Goal: Task Accomplishment & Management: Manage account settings

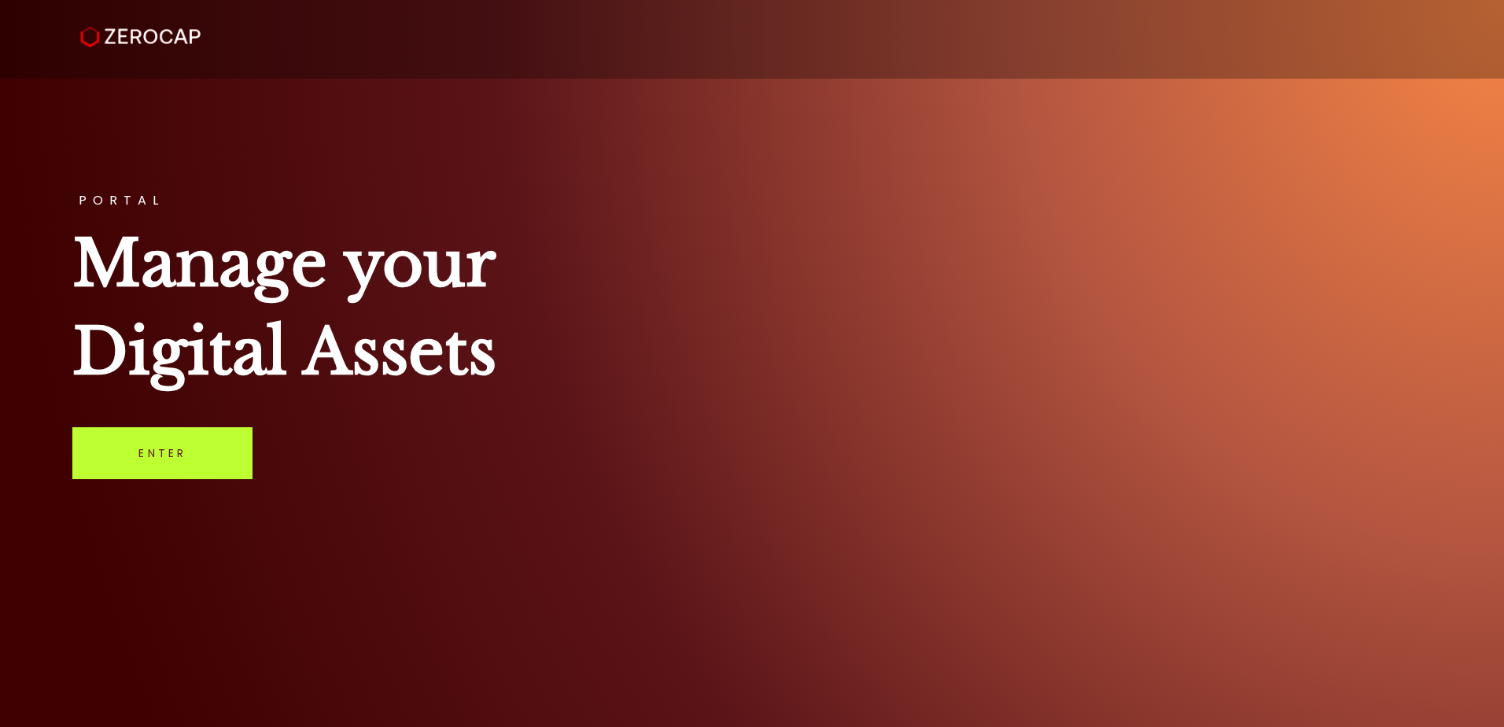
click at [230, 473] on link "Enter" at bounding box center [162, 453] width 180 height 52
click at [190, 464] on link "Enter" at bounding box center [162, 453] width 180 height 52
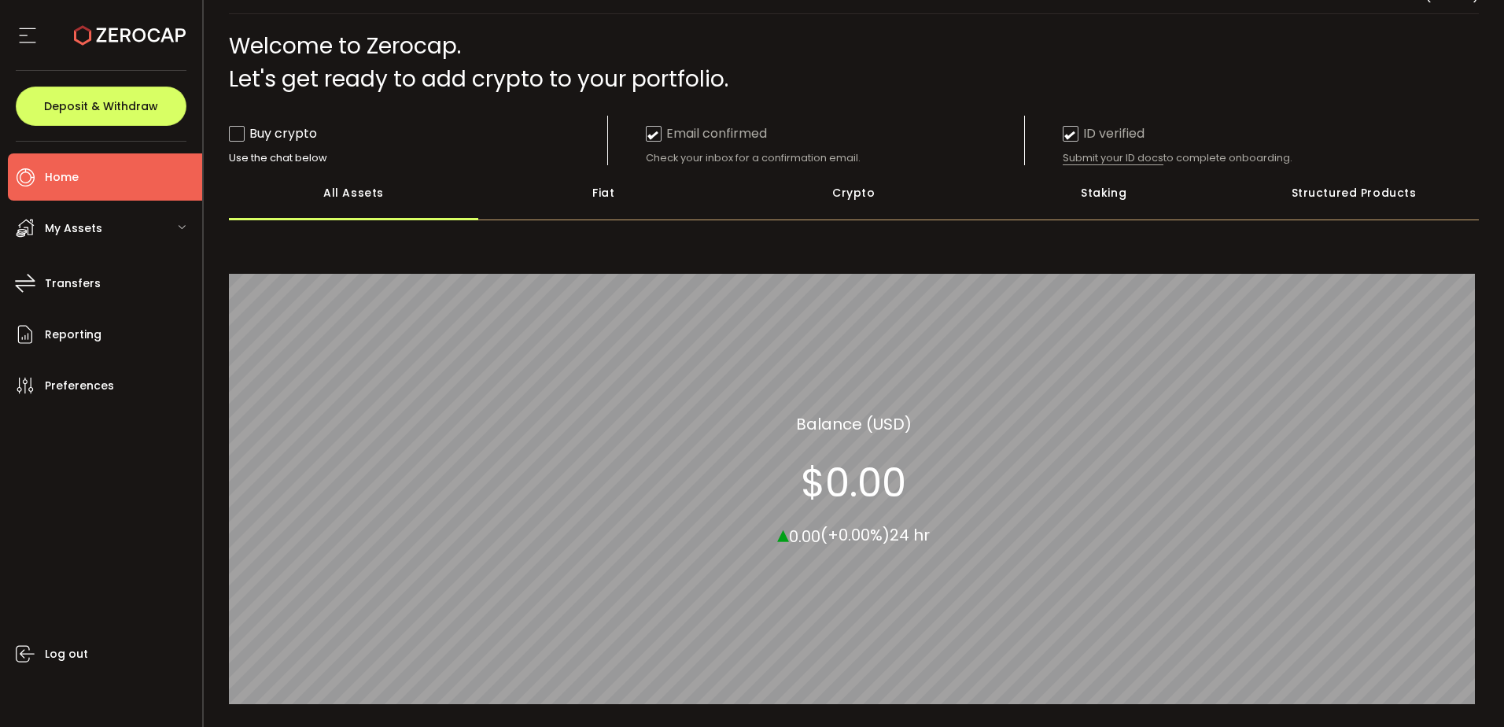
scroll to position [79, 0]
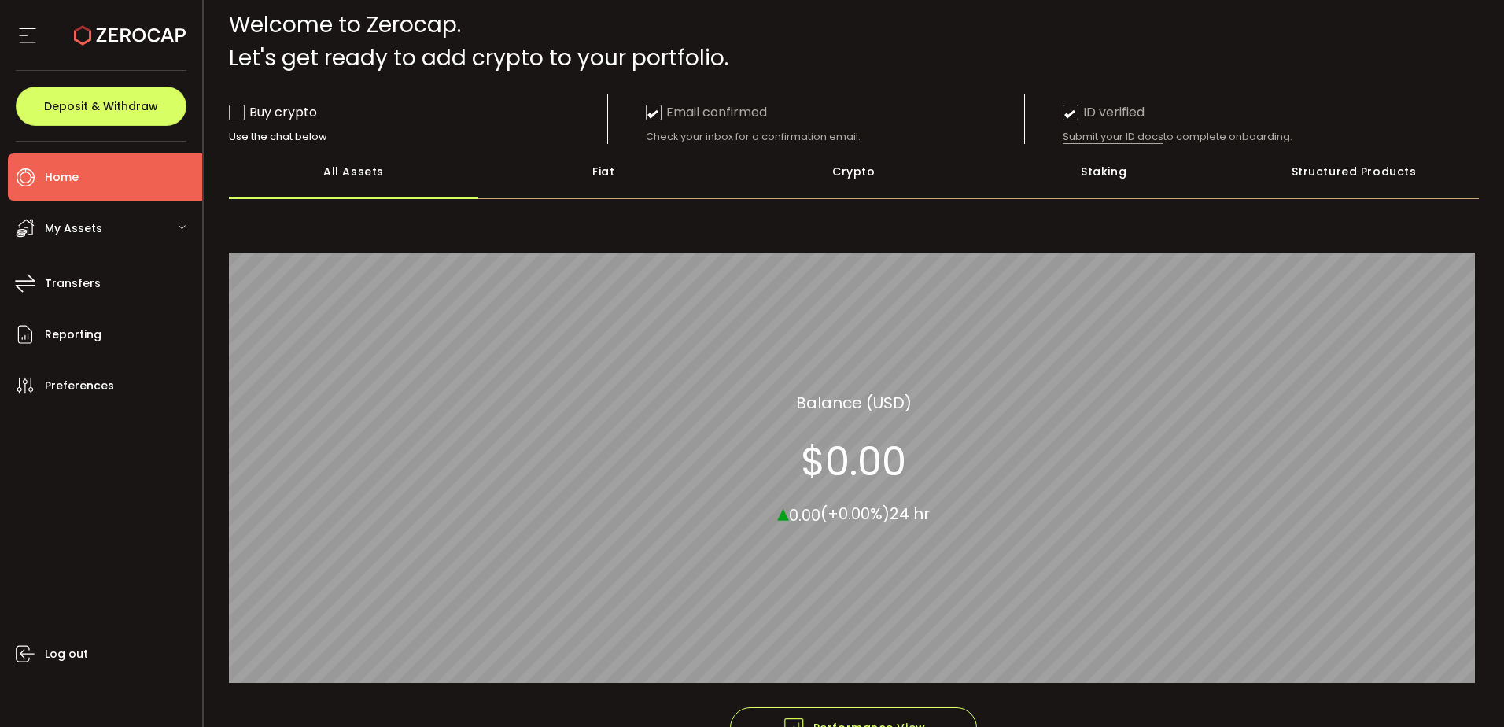
click at [28, 39] on icon at bounding box center [28, 36] width 24 height 24
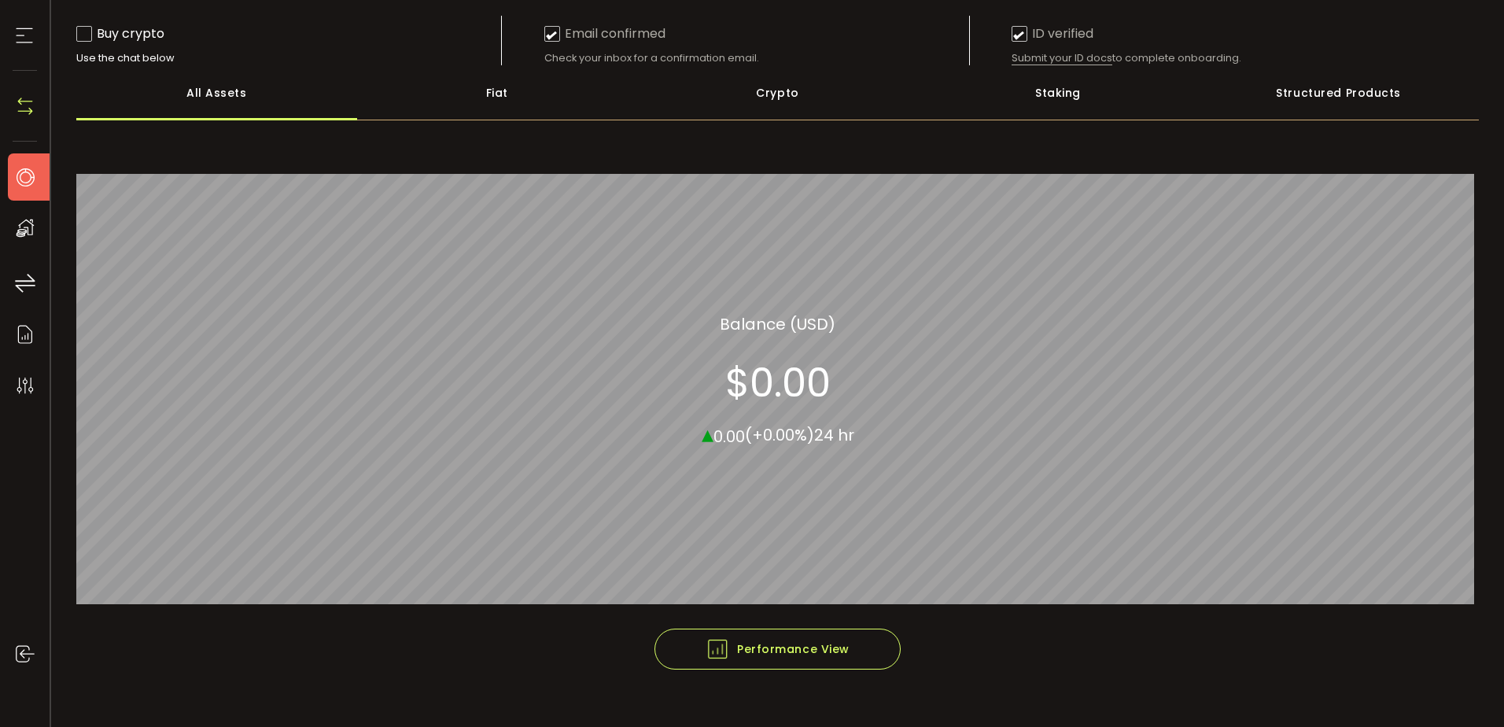
scroll to position [0, 0]
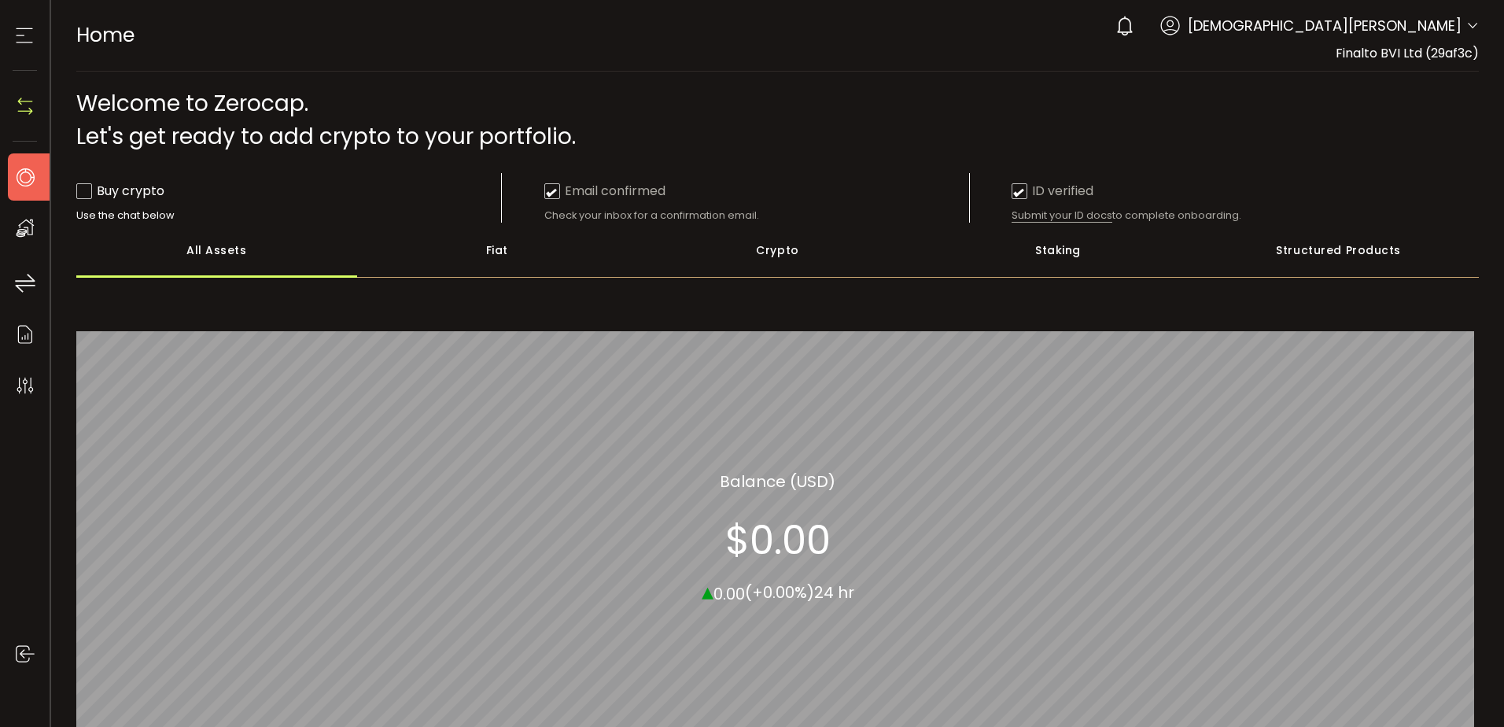
click at [469, 250] on div "Fiat" at bounding box center [497, 250] width 281 height 55
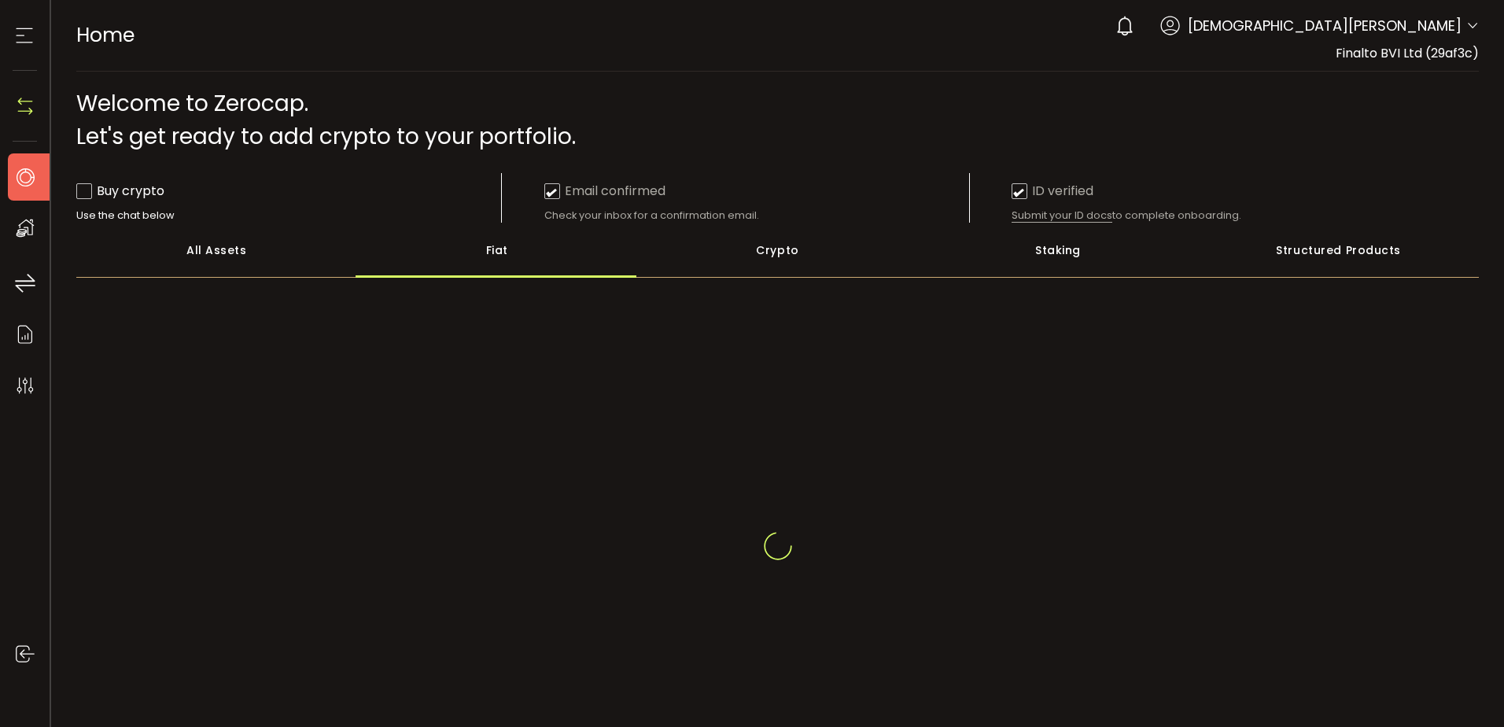
click at [817, 263] on div "Crypto" at bounding box center [777, 250] width 281 height 55
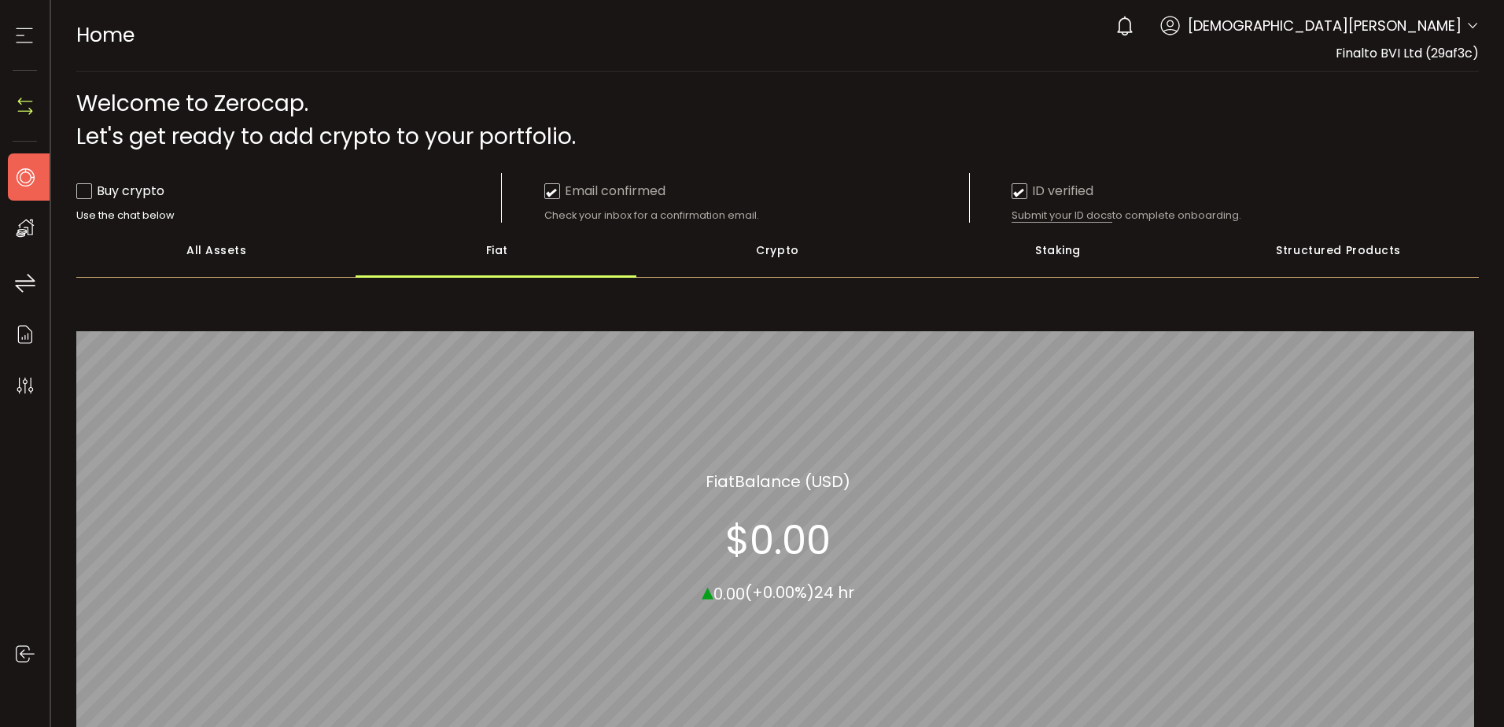
click at [200, 261] on div "All Assets" at bounding box center [216, 250] width 281 height 55
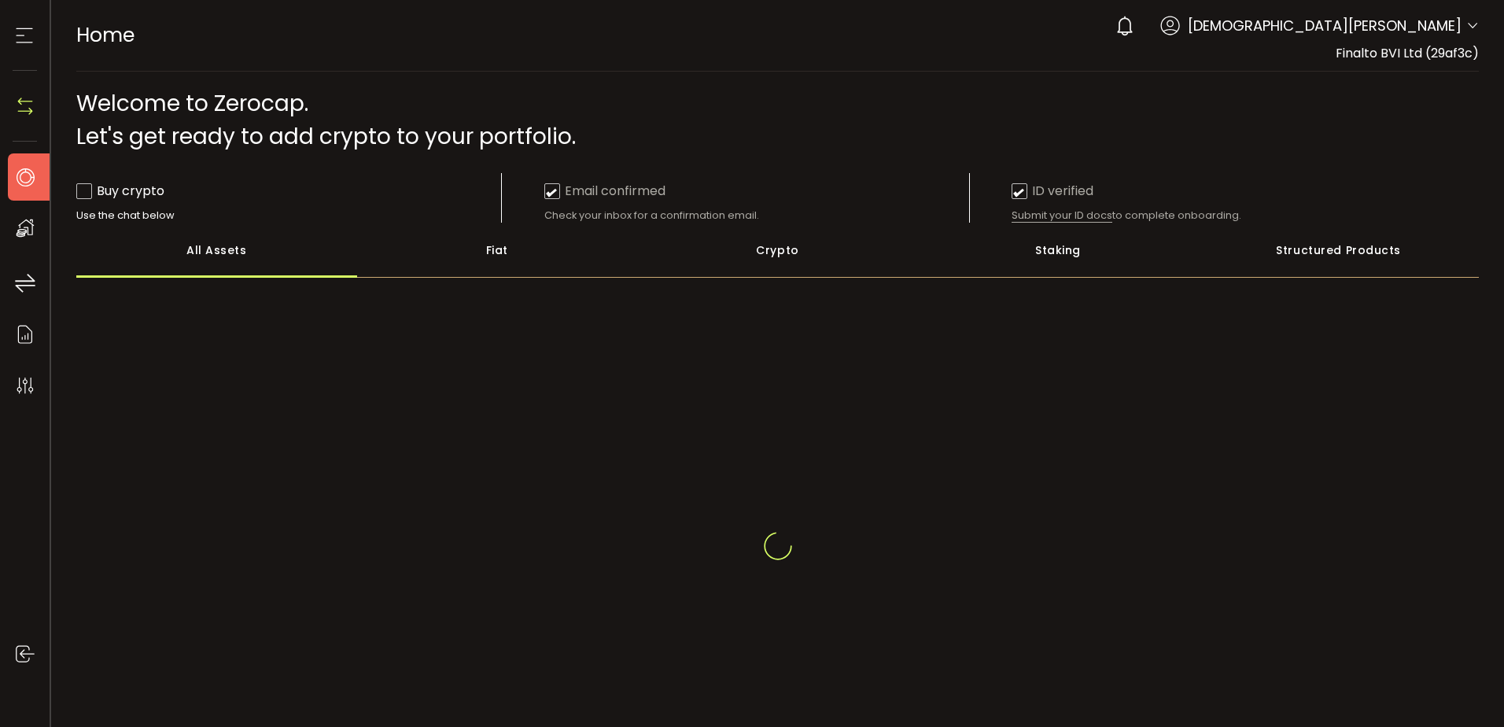
click at [24, 33] on icon at bounding box center [25, 36] width 24 height 24
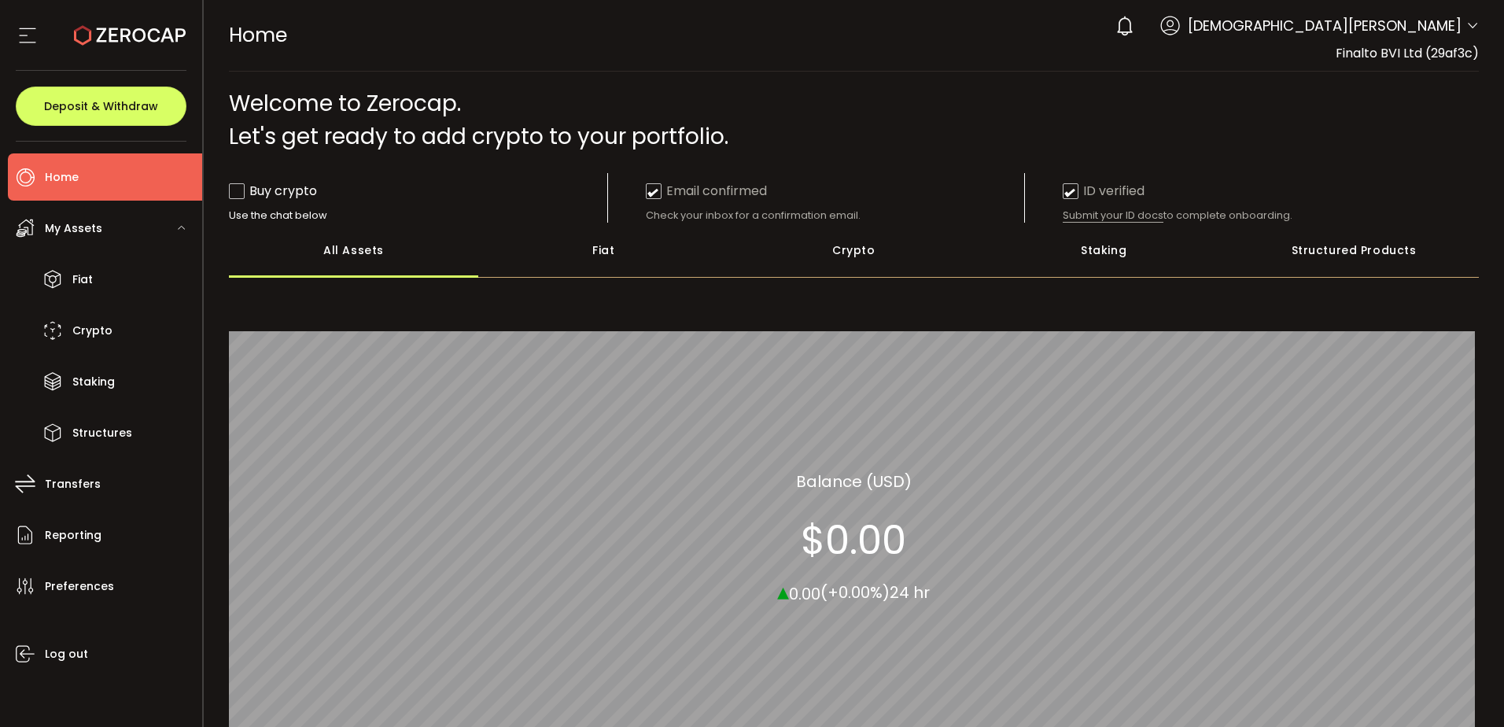
click at [27, 20] on div at bounding box center [101, 35] width 171 height 71
click at [23, 51] on div at bounding box center [101, 35] width 171 height 71
click at [27, 41] on icon at bounding box center [28, 36] width 24 height 24
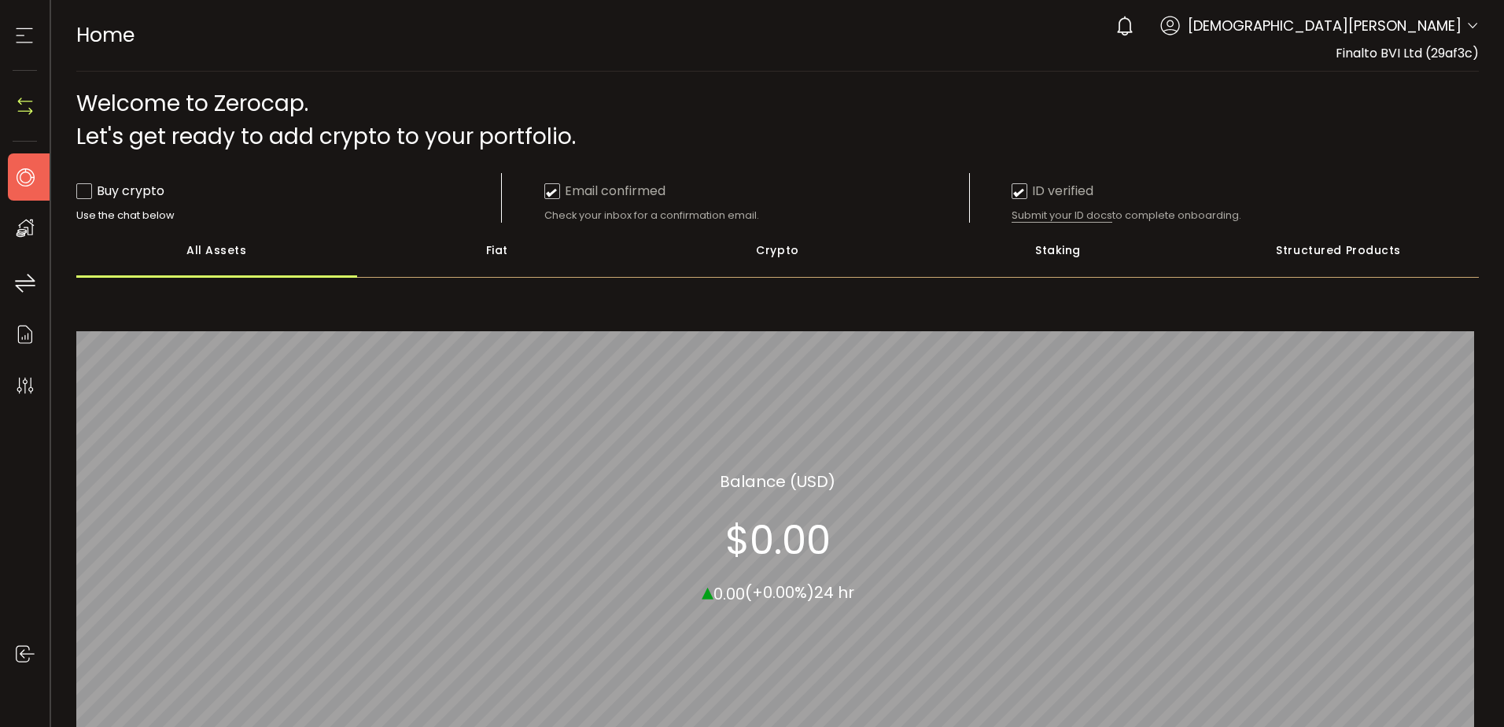
click at [24, 36] on icon at bounding box center [25, 36] width 24 height 24
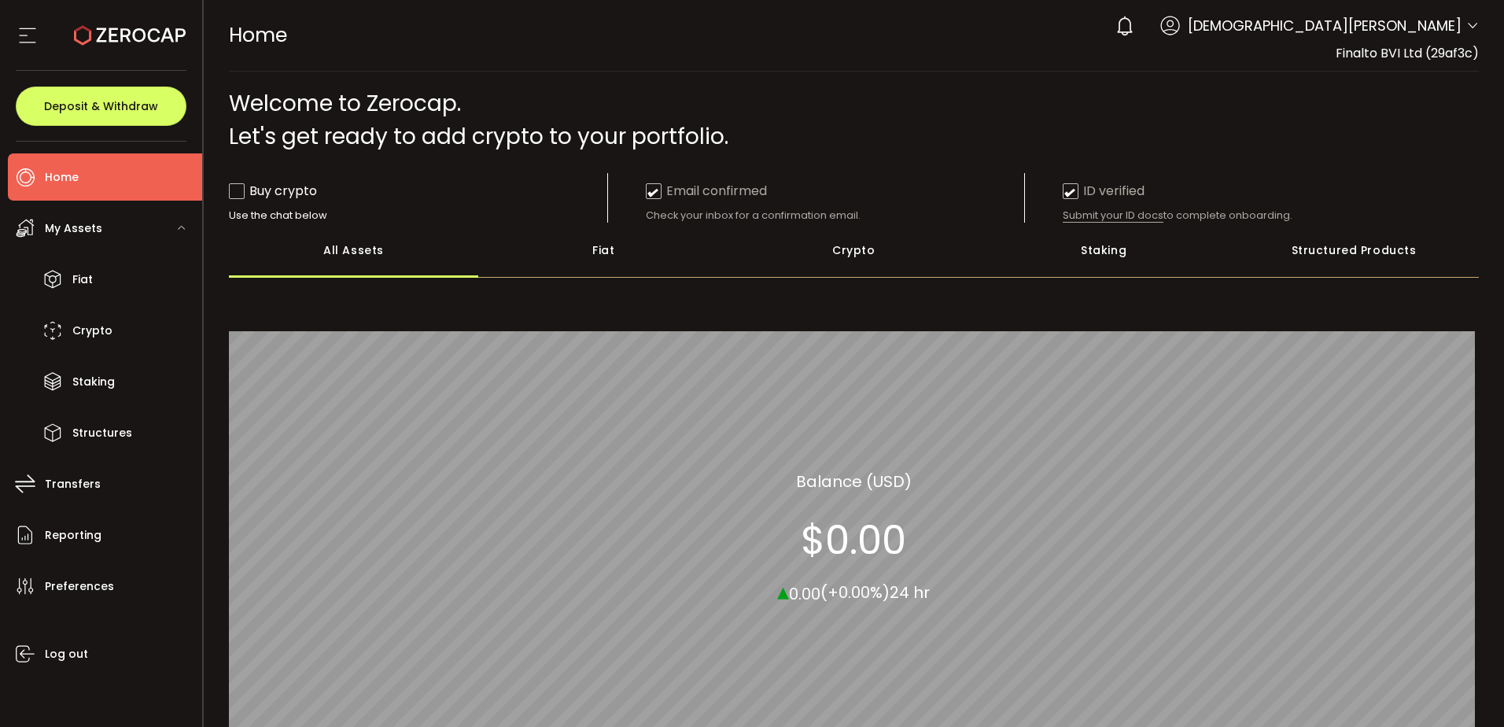
click at [1179, 33] on use at bounding box center [1169, 25] width 19 height 19
click at [1180, 27] on icon at bounding box center [1170, 26] width 20 height 20
click at [1402, 20] on span "Christiana Solomou" at bounding box center [1325, 25] width 274 height 21
click at [1406, 26] on span "Christiana Solomou" at bounding box center [1325, 25] width 274 height 21
click at [1471, 29] on icon at bounding box center [1472, 26] width 13 height 13
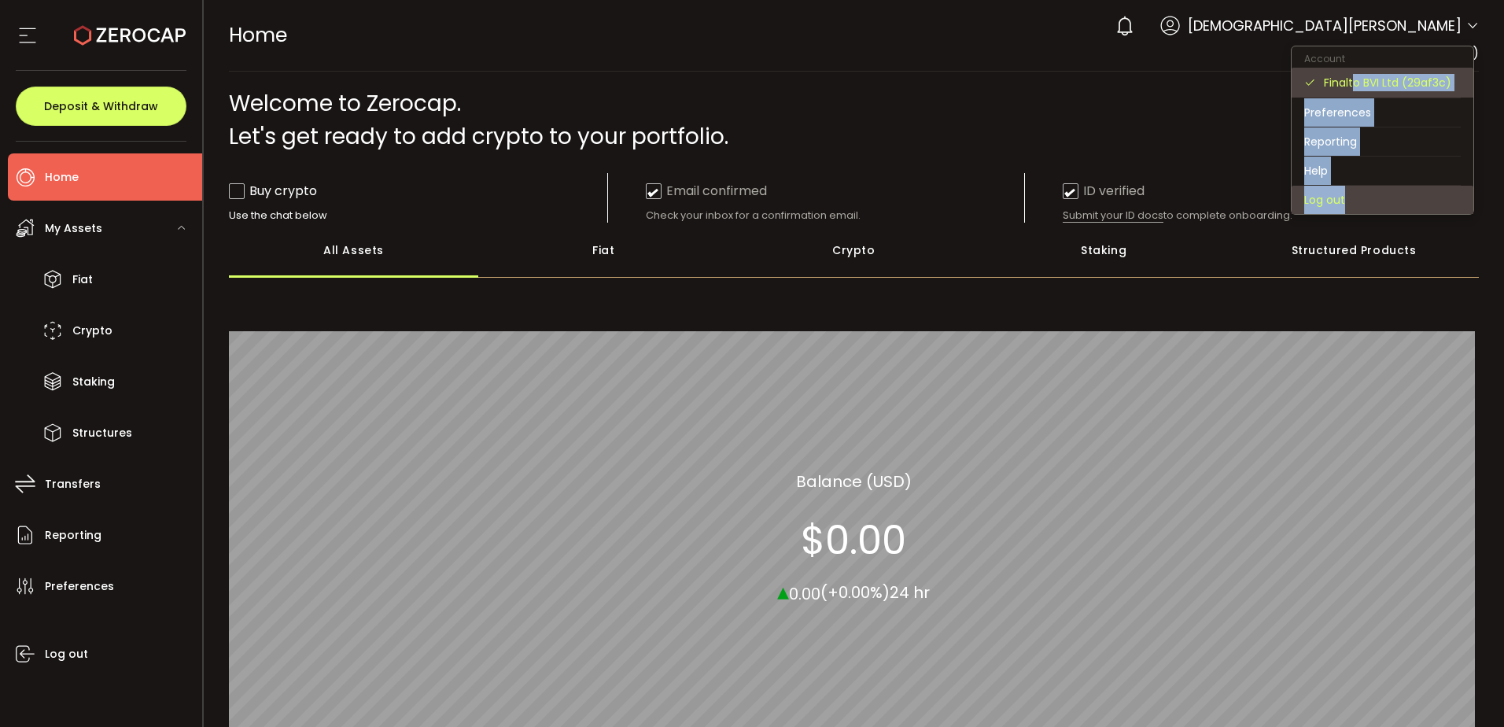
drag, startPoint x: 1355, startPoint y: 87, endPoint x: 1346, endPoint y: 201, distance: 114.4
click at [1346, 201] on ul "Account Finalto BVI Ltd (29af3c) Preferences Reporting Help Log out" at bounding box center [1382, 130] width 183 height 169
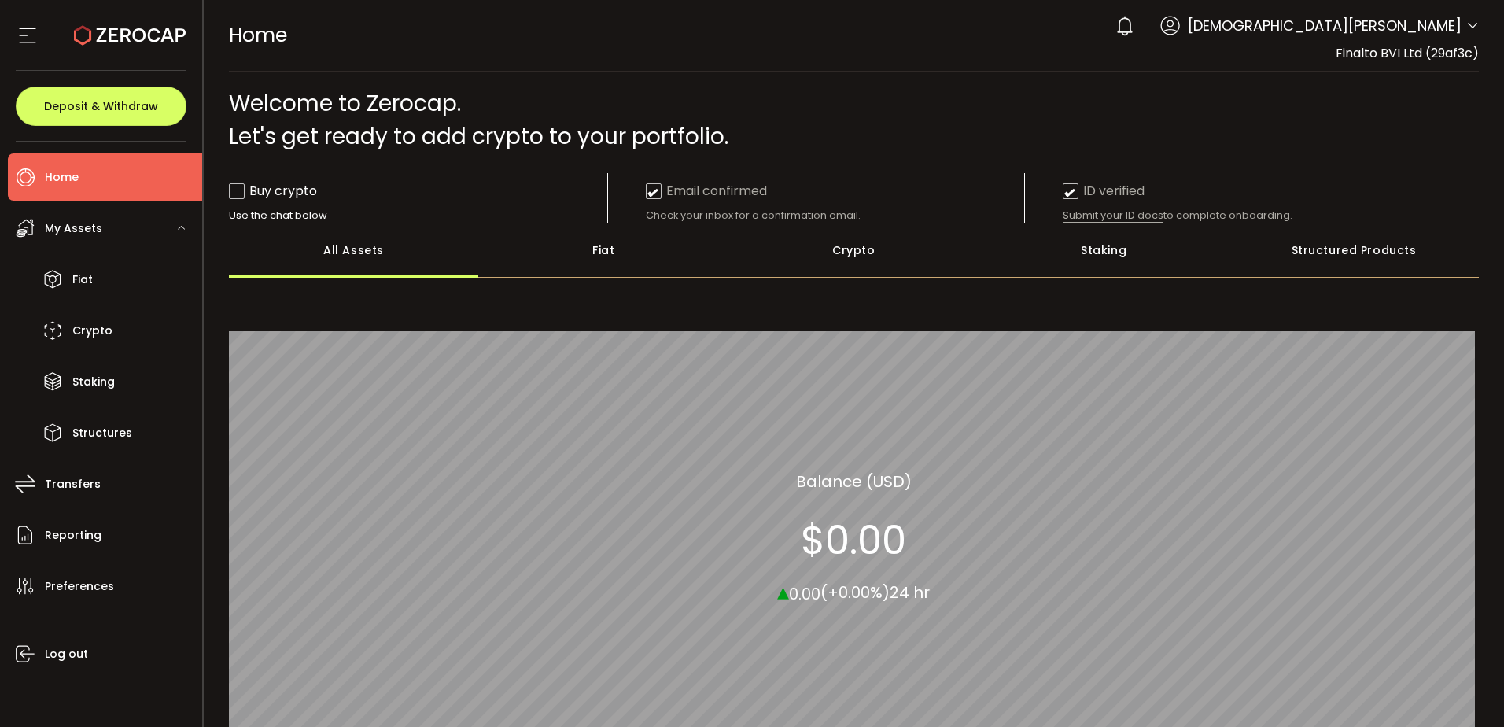
click at [1169, 131] on div "Welcome to Zerocap. Let's get ready to add crypto to your portfolio." at bounding box center [854, 120] width 1251 height 66
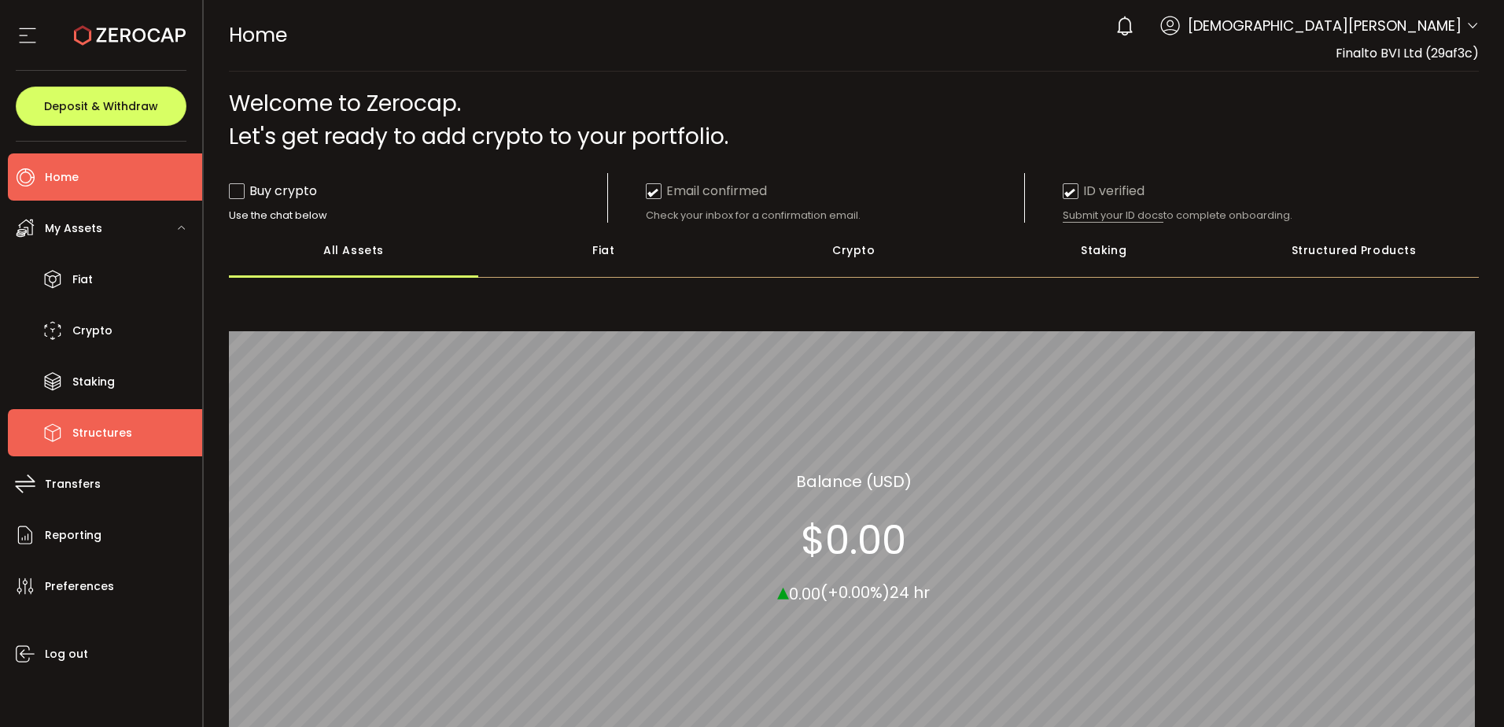
click at [130, 433] on li "Structures" at bounding box center [105, 432] width 194 height 47
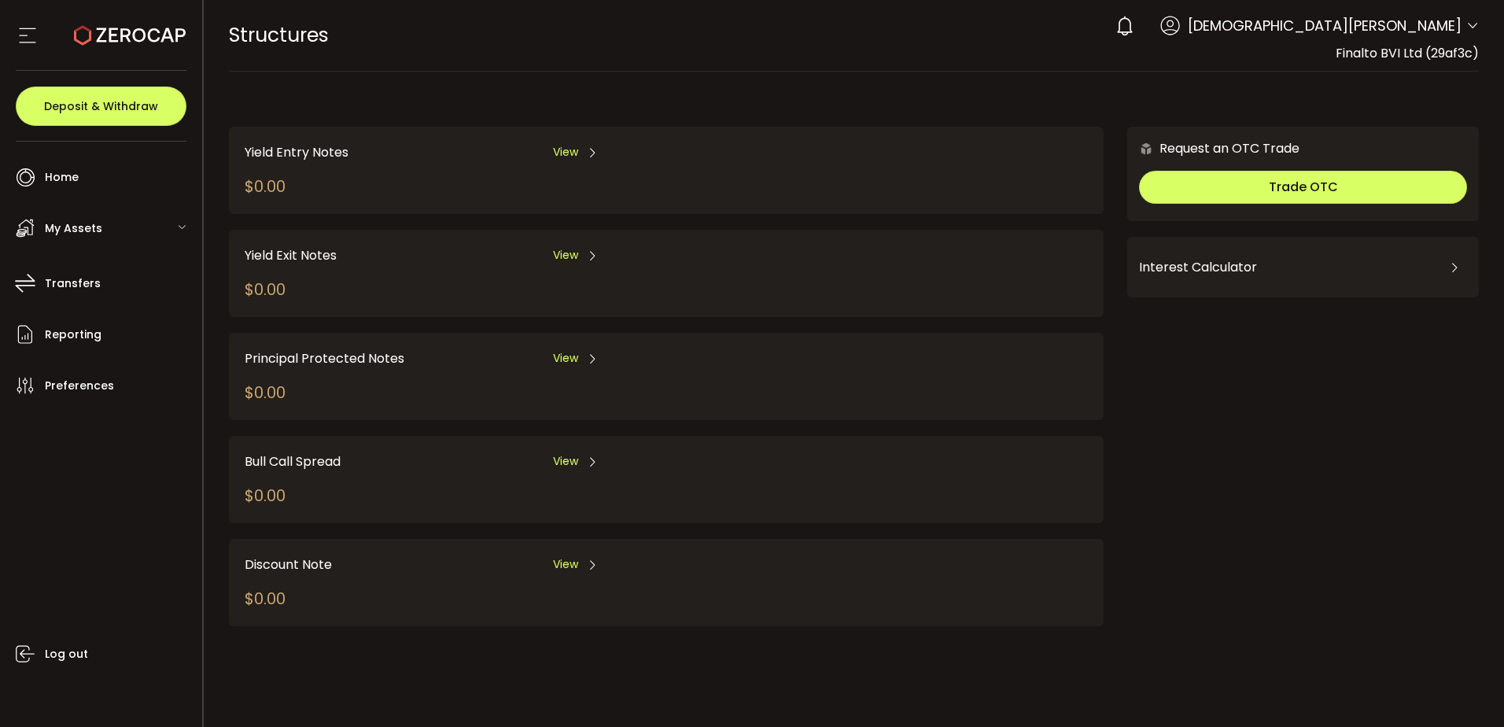
click at [72, 227] on span "My Assets" at bounding box center [73, 228] width 57 height 23
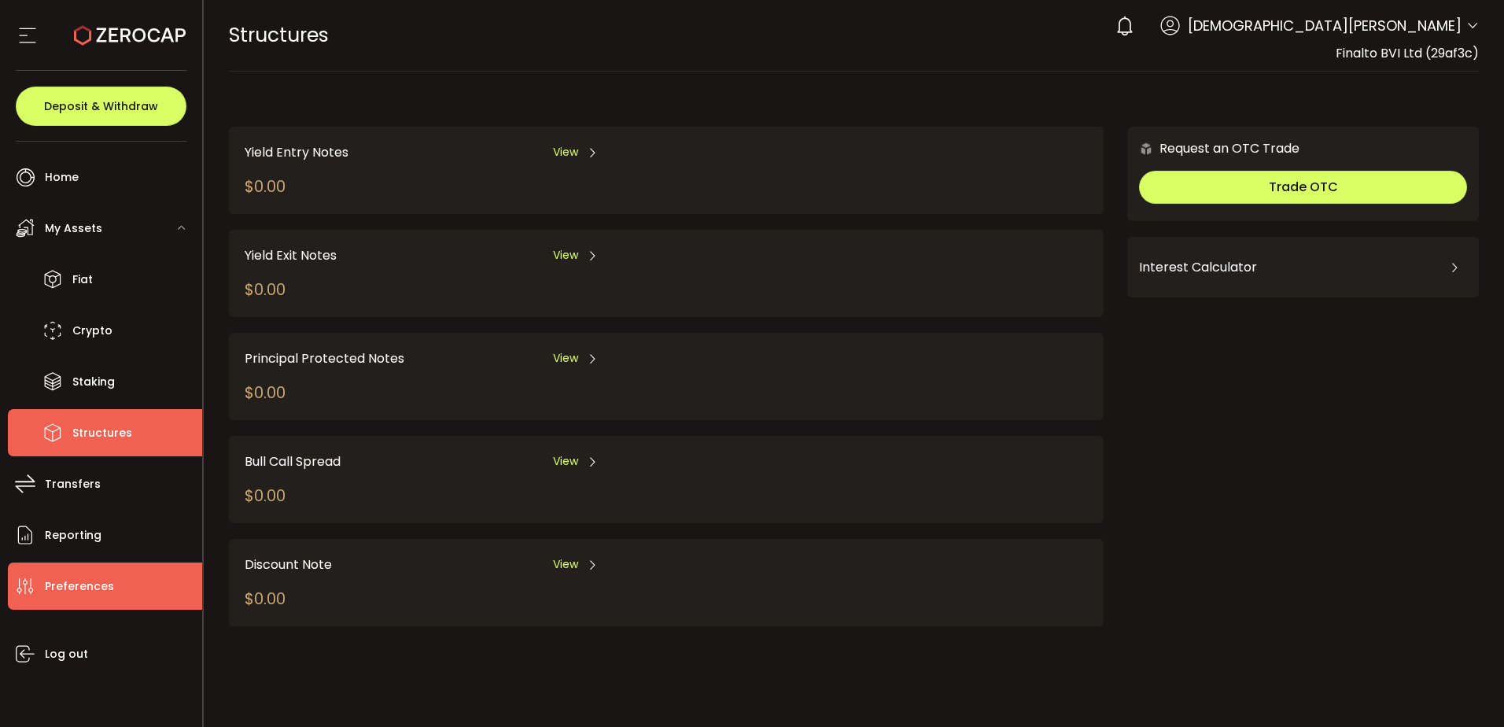
click at [65, 592] on span "Preferences" at bounding box center [79, 586] width 69 height 23
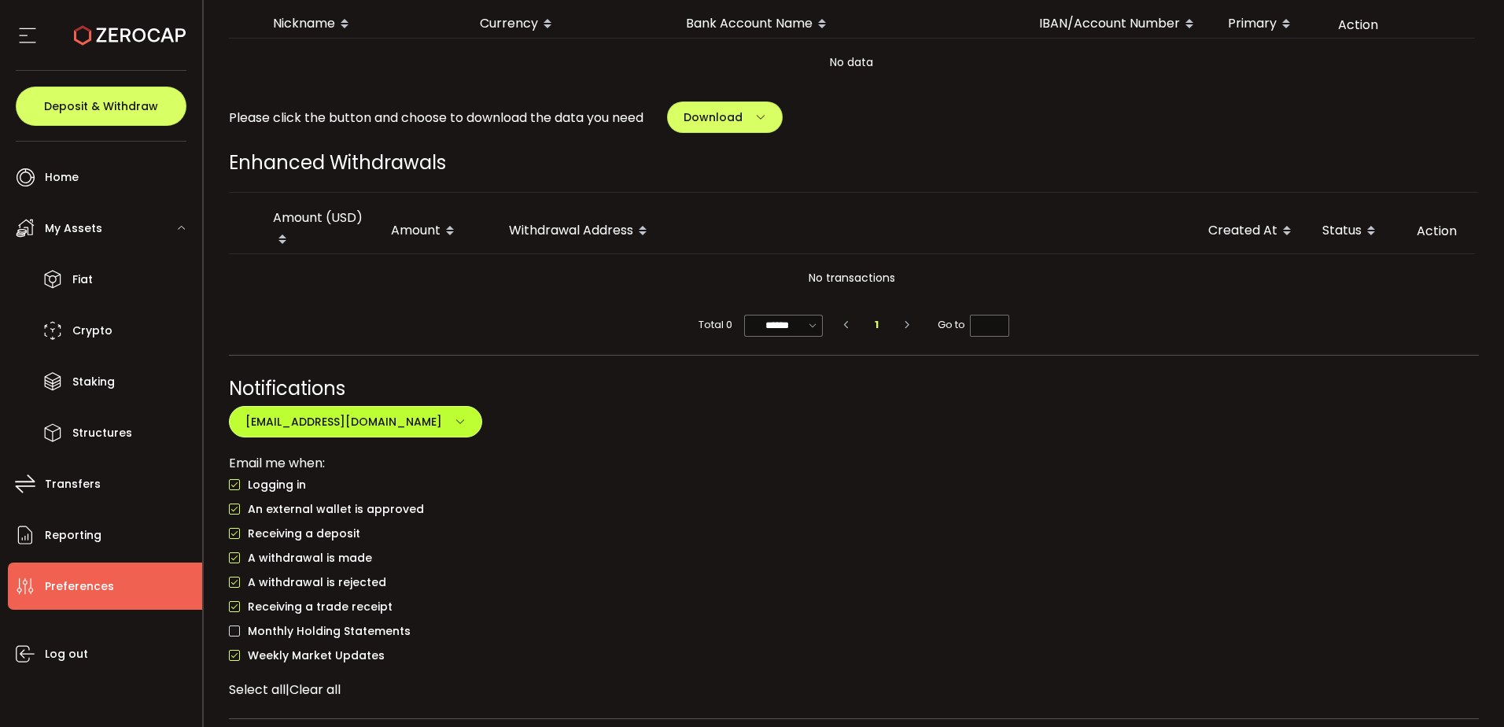
scroll to position [848, 0]
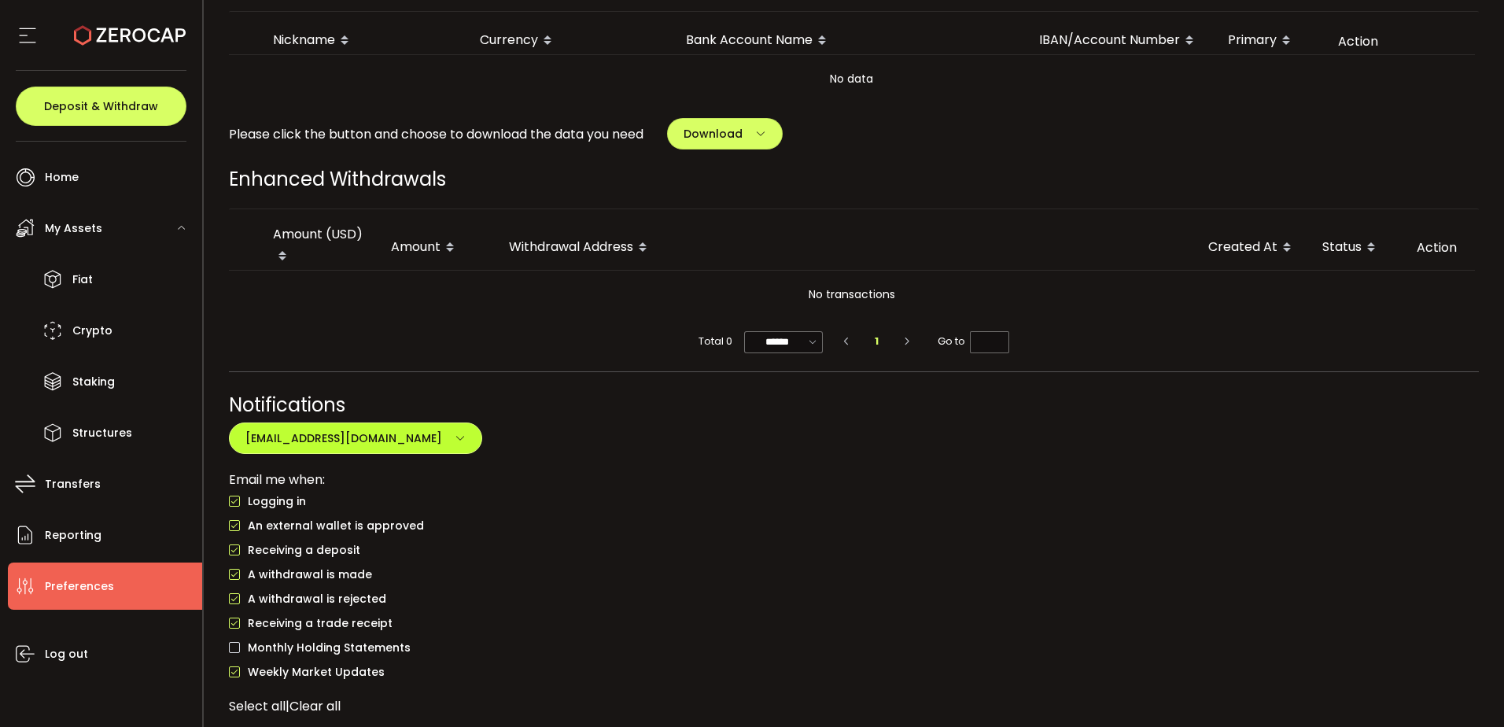
click at [403, 441] on span "christiana.solomou@finalto.com" at bounding box center [343, 438] width 197 height 16
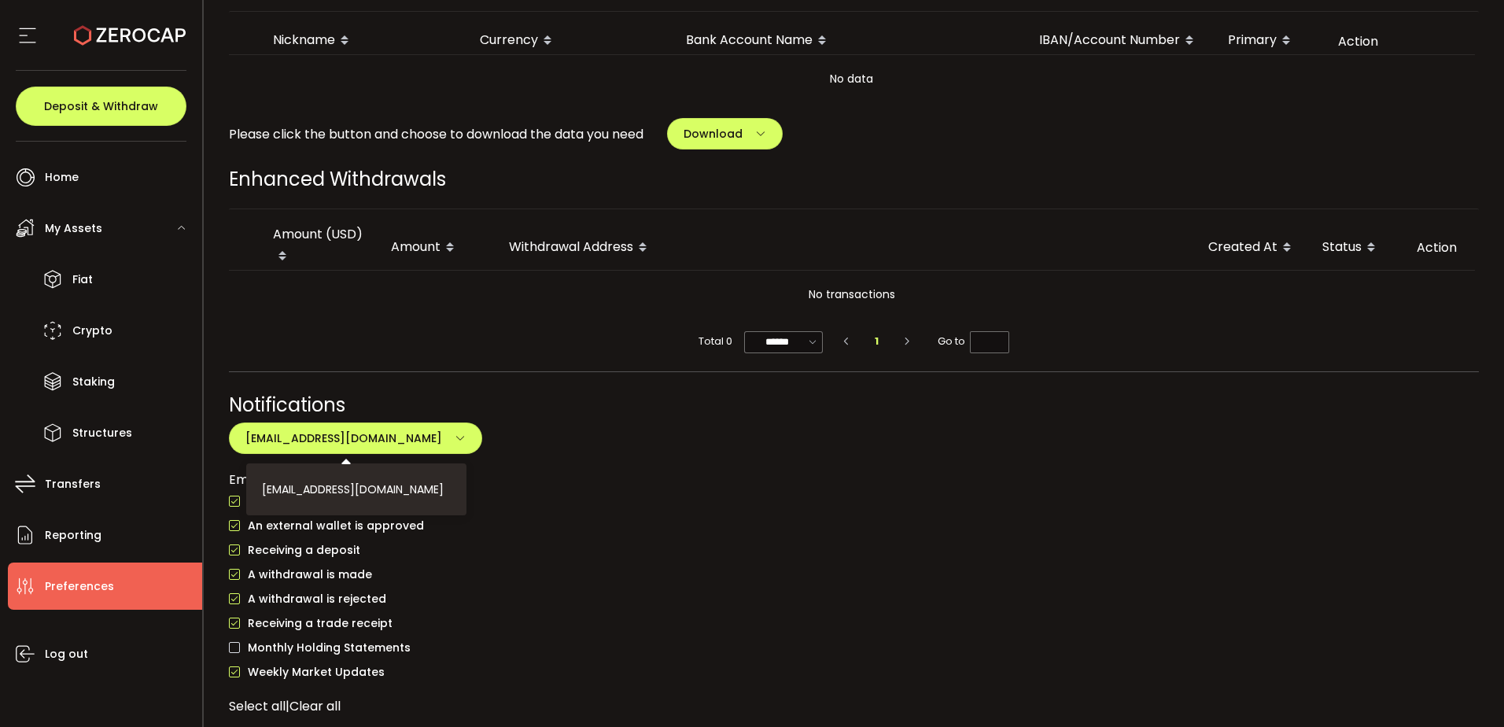
click at [516, 463] on div "Notifications christiana.solomou@finalto.com christiana.solomou@finalto.com Ema…" at bounding box center [854, 553] width 1251 height 325
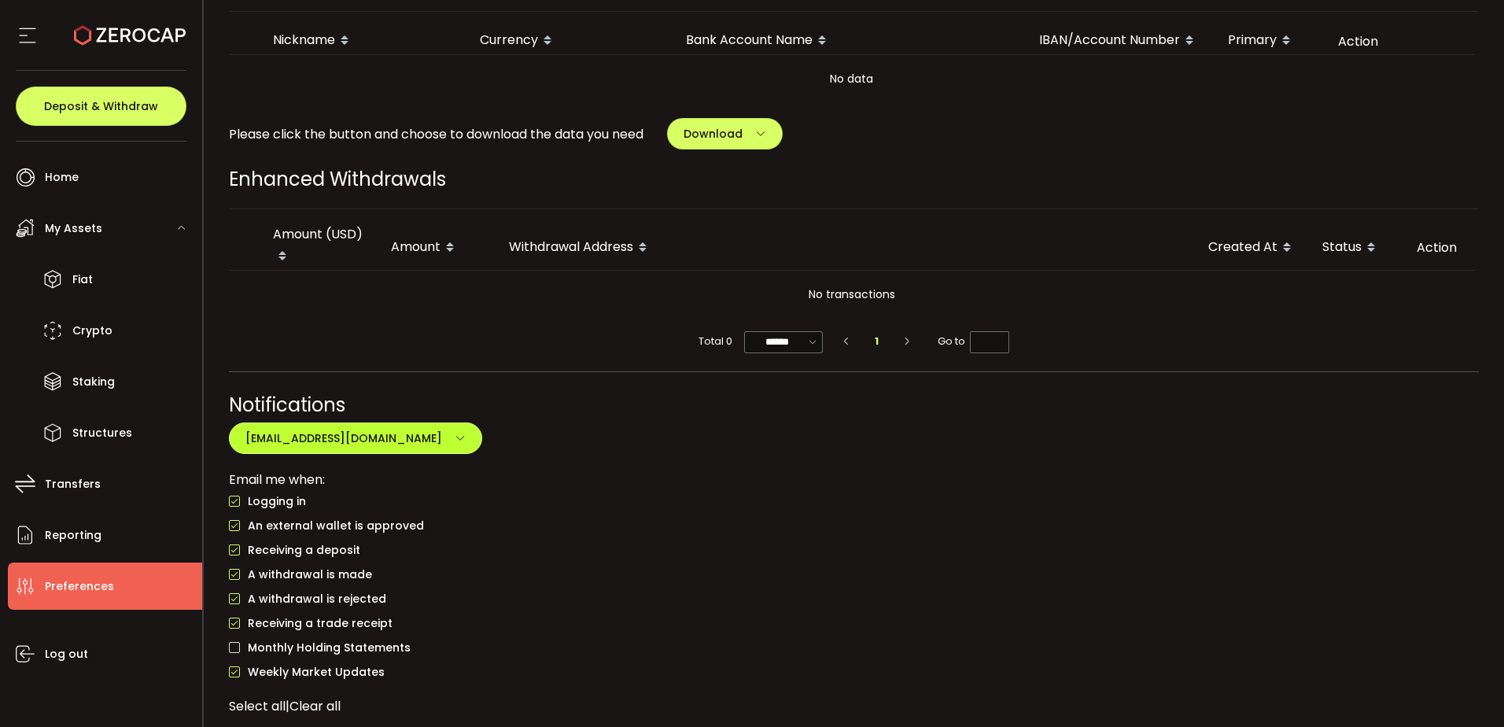
click at [434, 434] on button "christiana.solomou@finalto.com" at bounding box center [355, 437] width 253 height 31
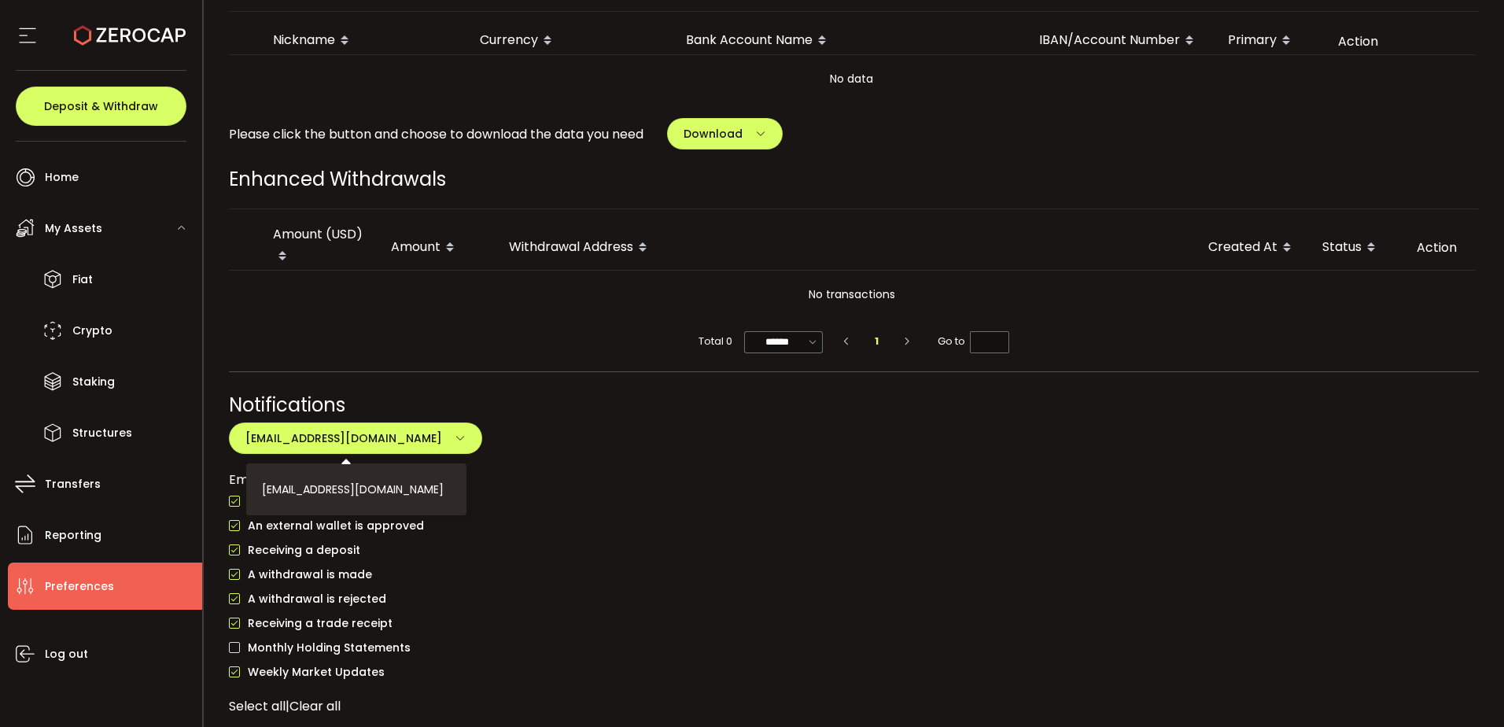
click at [603, 486] on div "Email me when:" at bounding box center [854, 480] width 1251 height 20
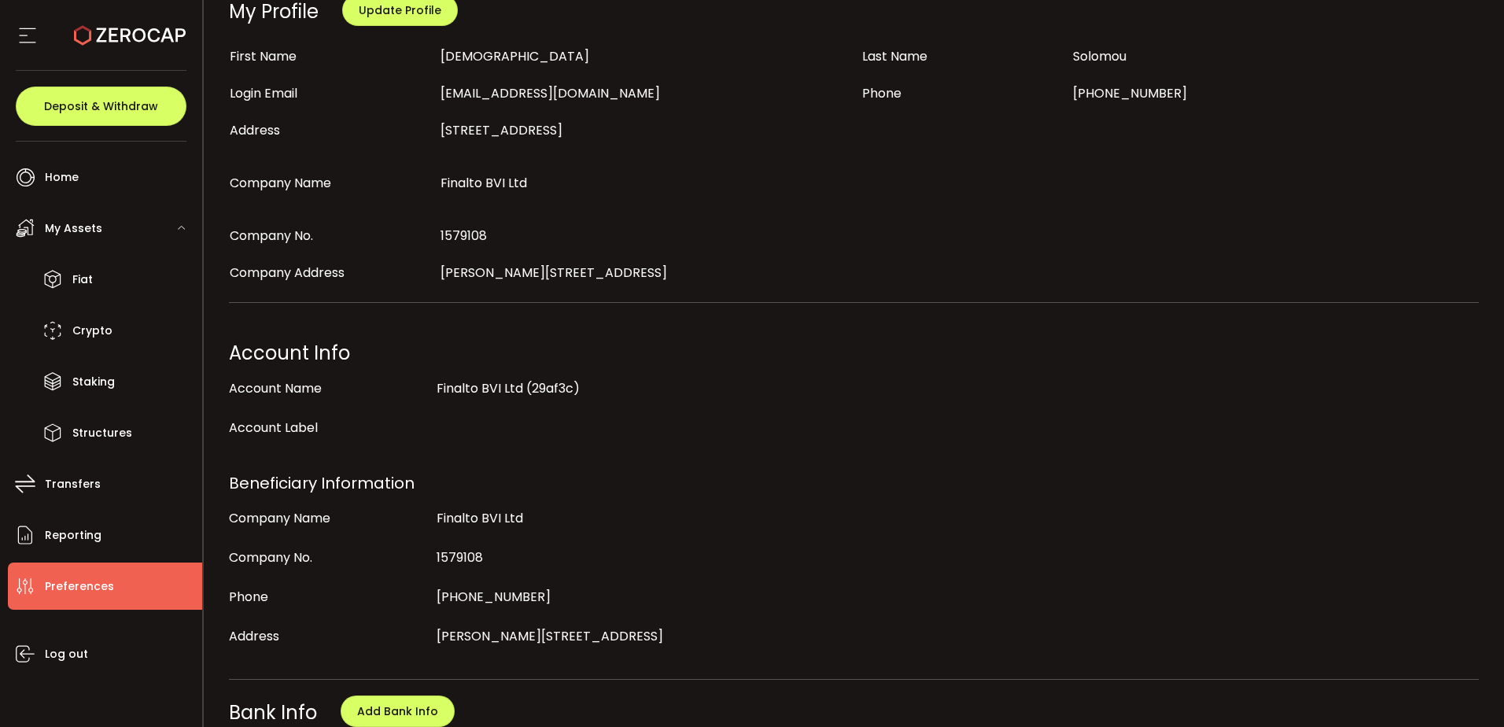
scroll to position [0, 0]
